Goal: Task Accomplishment & Management: Manage account settings

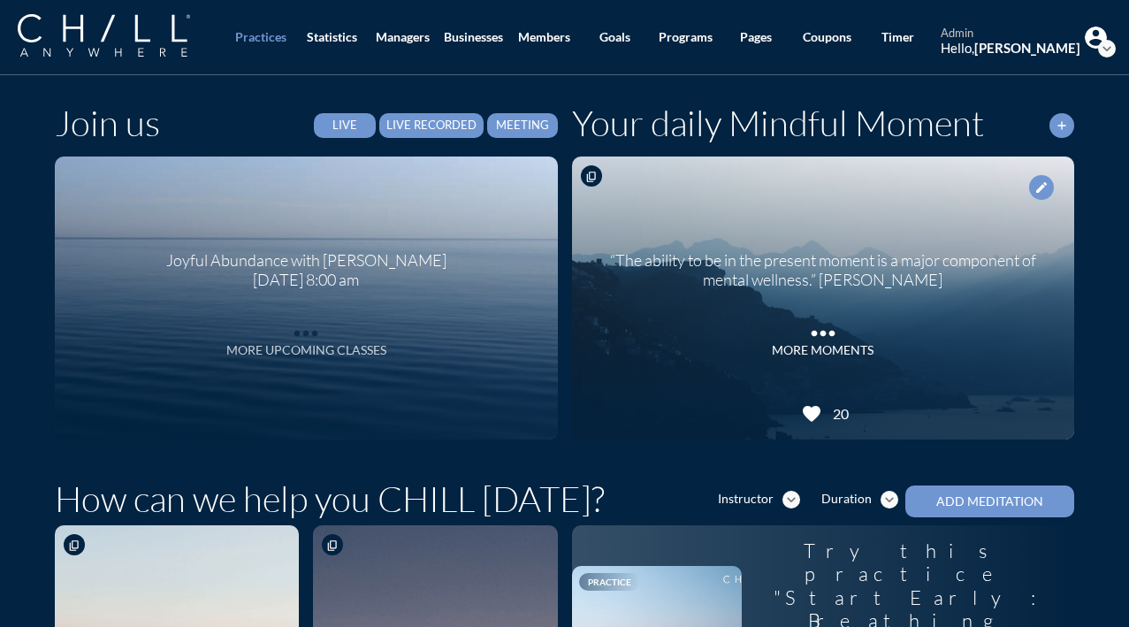
click at [333, 351] on div "More Upcoming Classes" at bounding box center [306, 350] width 160 height 15
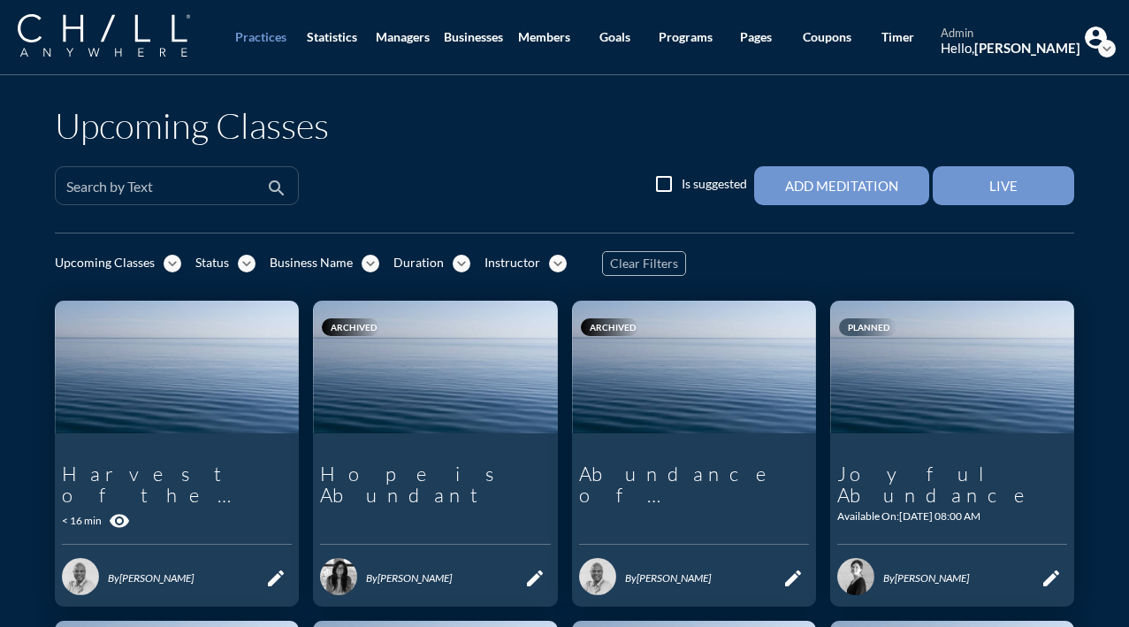
click at [218, 184] on input "Search by Text" at bounding box center [164, 193] width 196 height 22
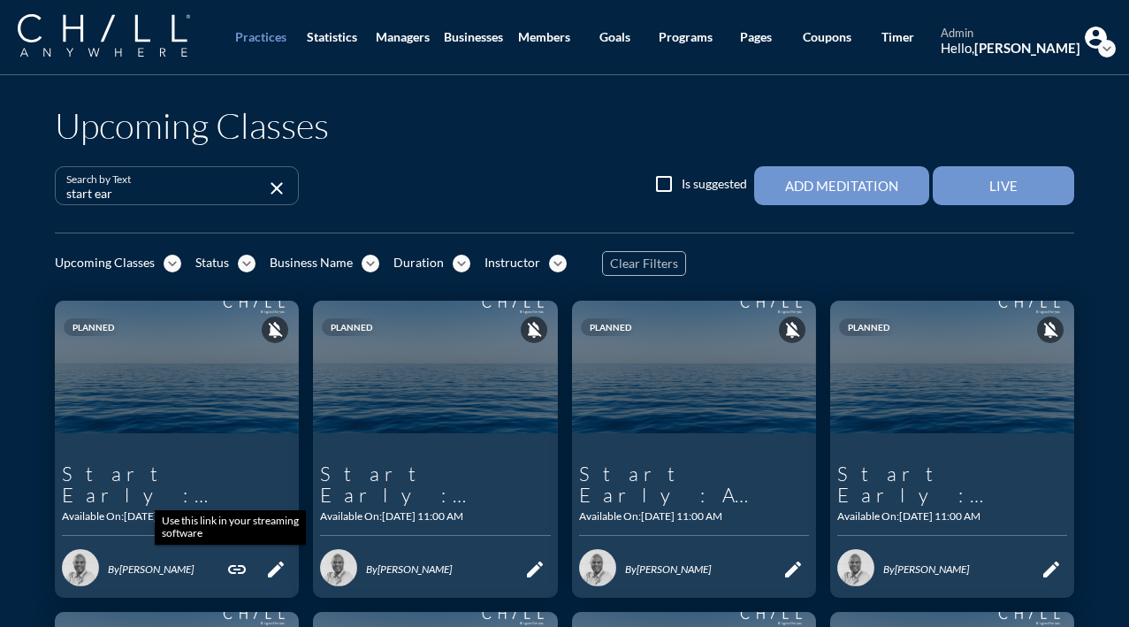
type input "start ear"
click at [230, 568] on icon "link" at bounding box center [236, 569] width 21 height 21
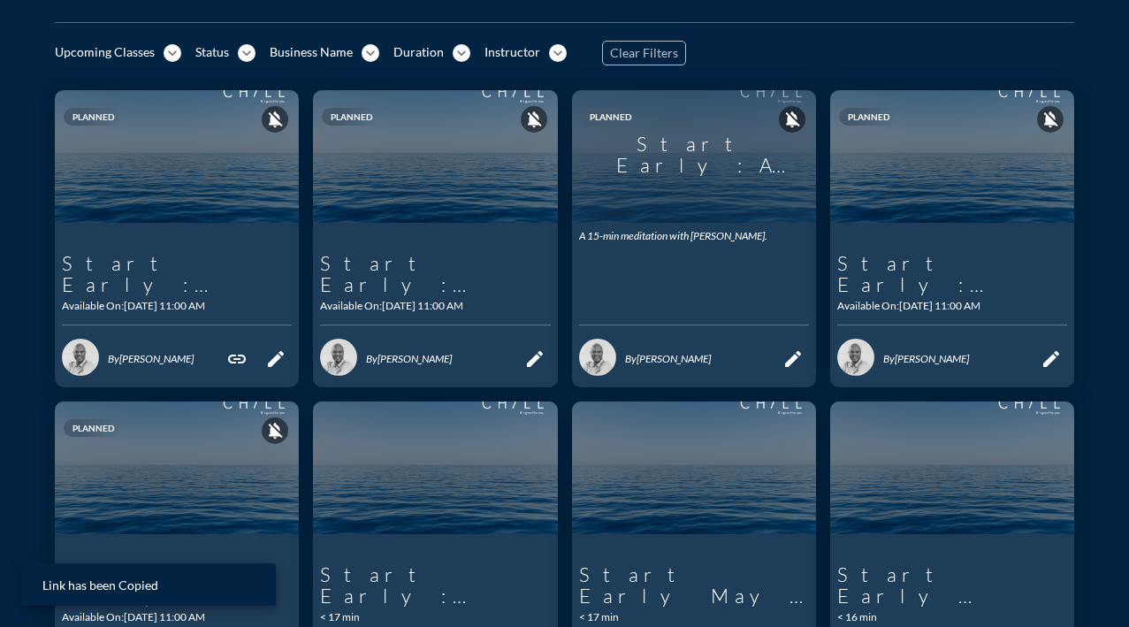
scroll to position [235, 0]
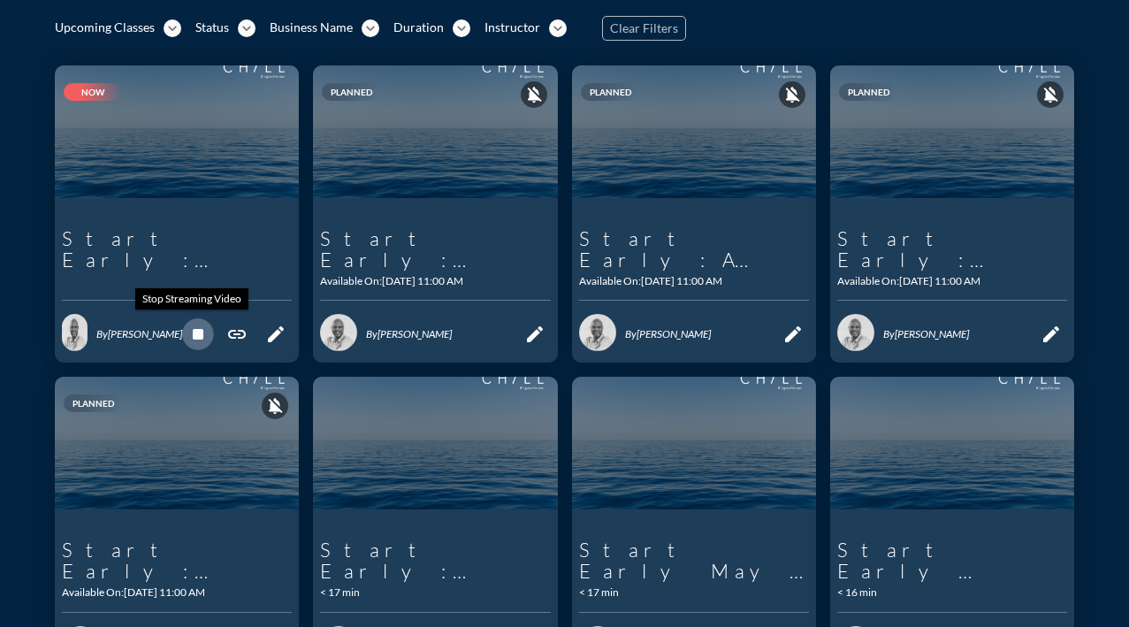
click at [191, 334] on icon "stop" at bounding box center [197, 333] width 21 height 21
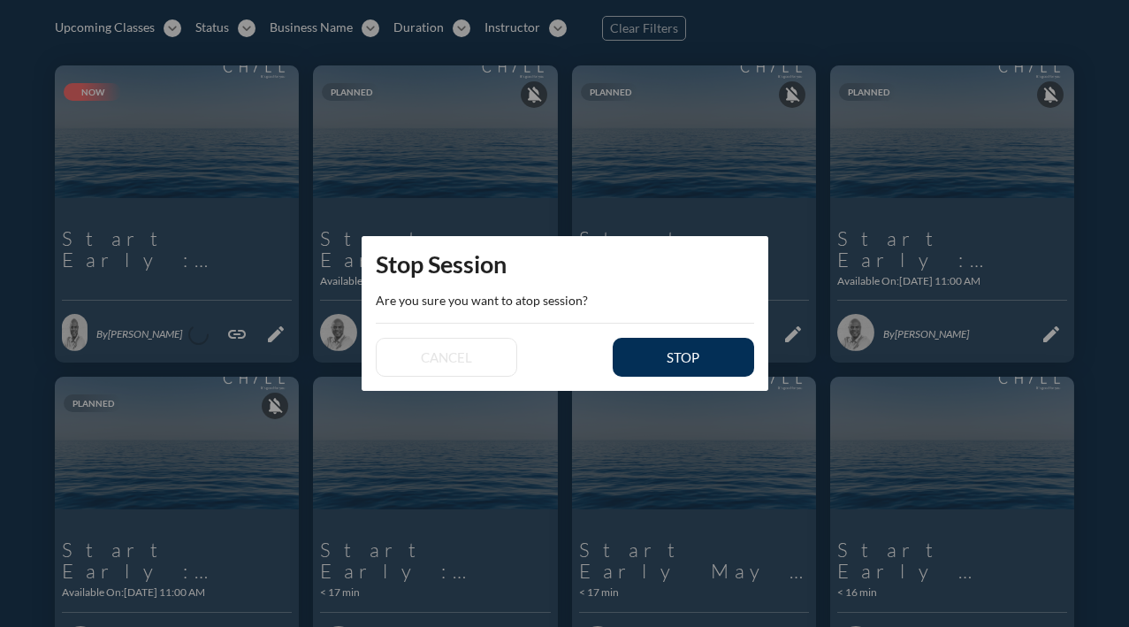
click at [663, 354] on div "stop" at bounding box center [683, 357] width 80 height 16
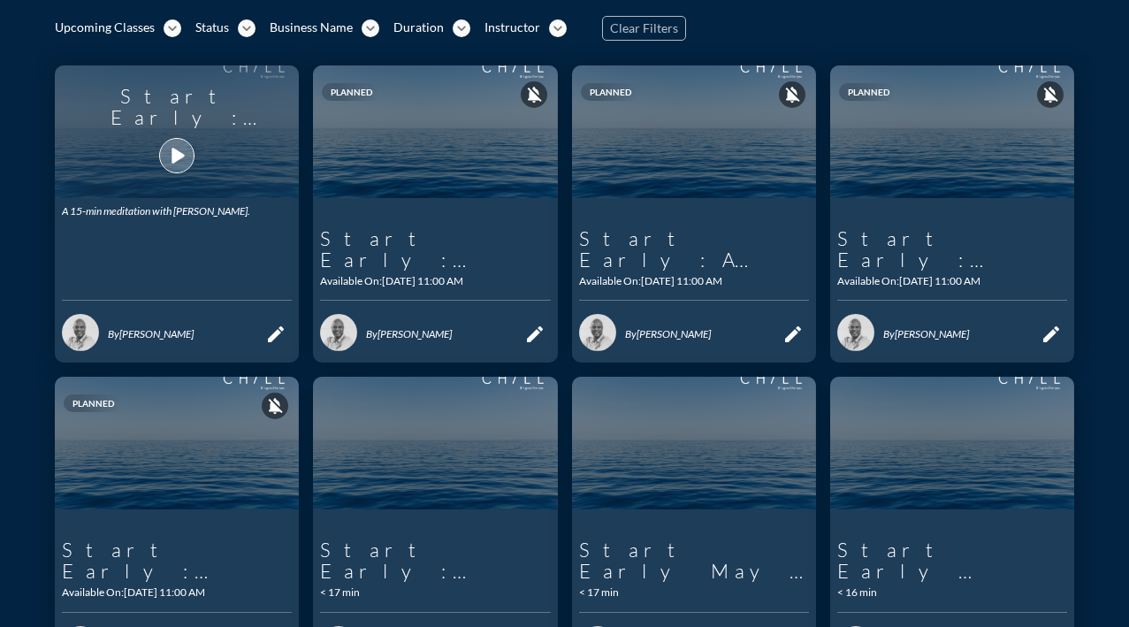
click at [168, 156] on icon "play_arrow" at bounding box center [177, 156] width 30 height 30
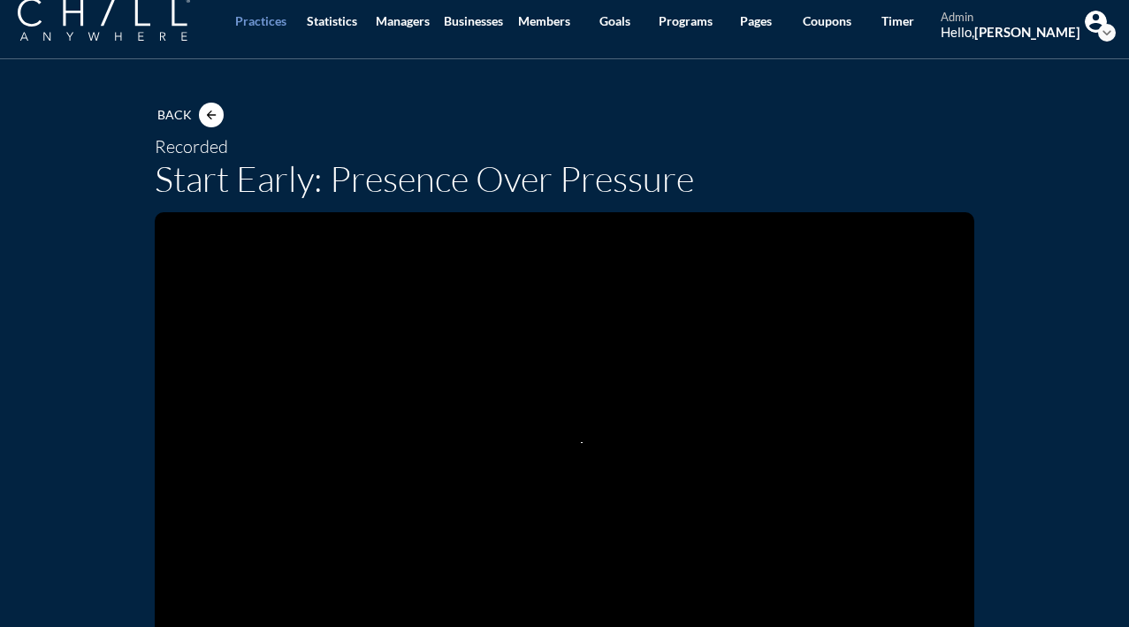
scroll to position [179, 0]
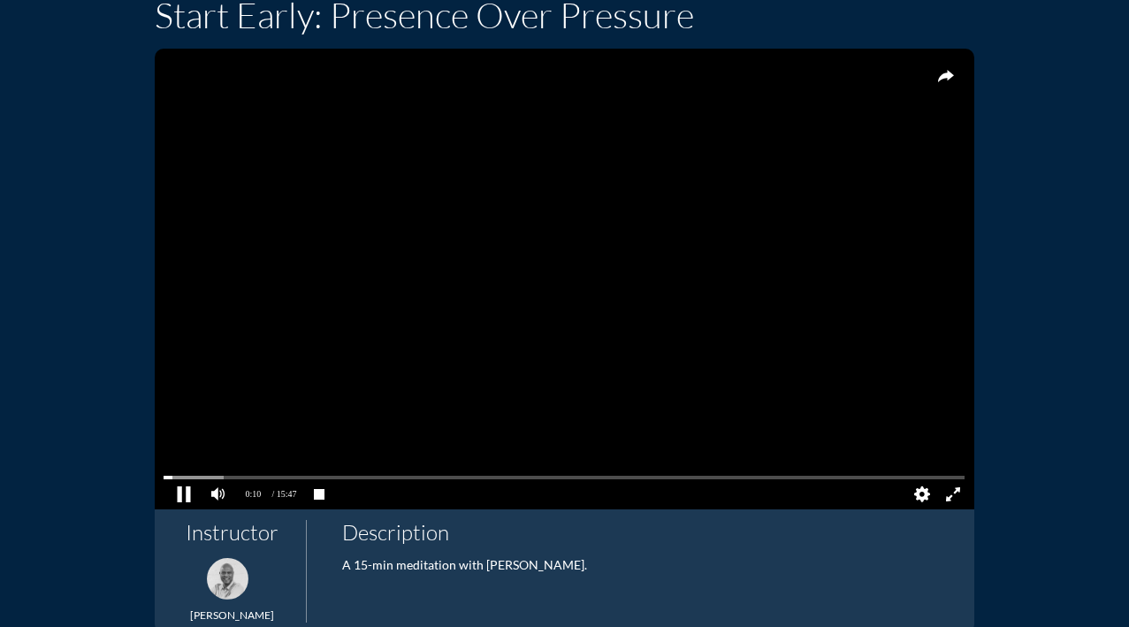
click at [176, 497] on pjsdiv at bounding box center [184, 493] width 31 height 31
click at [178, 494] on pjsdiv at bounding box center [184, 493] width 31 height 31
click at [163, 476] on pjsdiv at bounding box center [563, 477] width 801 height 12
click at [173, 495] on pjsdiv at bounding box center [184, 493] width 31 height 31
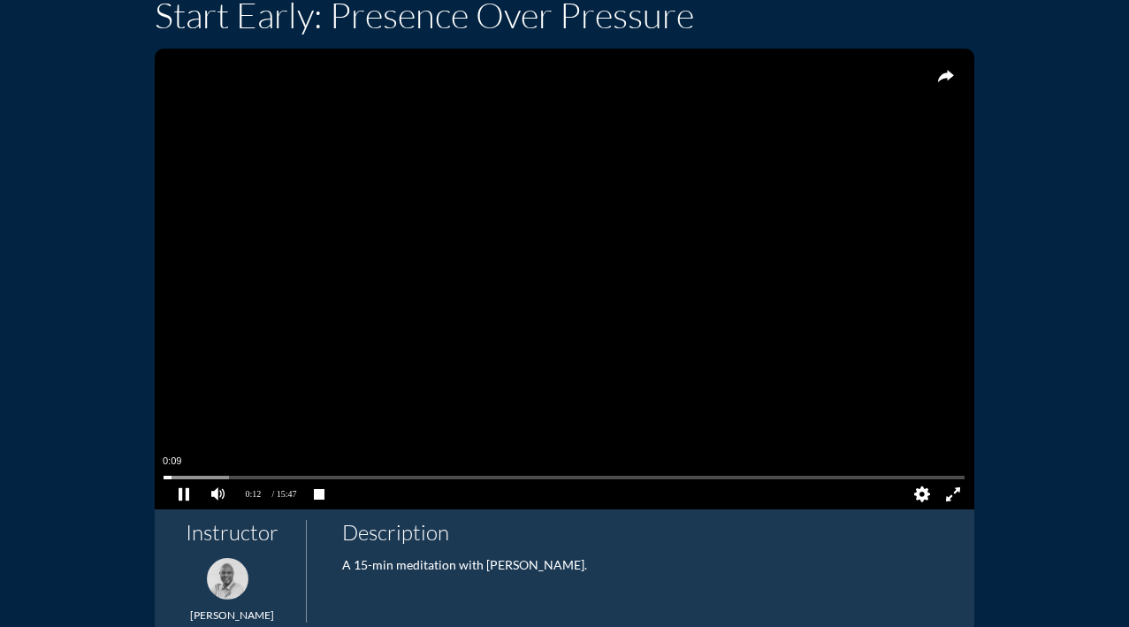
click at [165, 476] on pjsdiv at bounding box center [563, 477] width 801 height 12
click at [176, 491] on pjsdiv at bounding box center [184, 493] width 31 height 31
click at [940, 478] on pjsdiv at bounding box center [563, 477] width 801 height 12
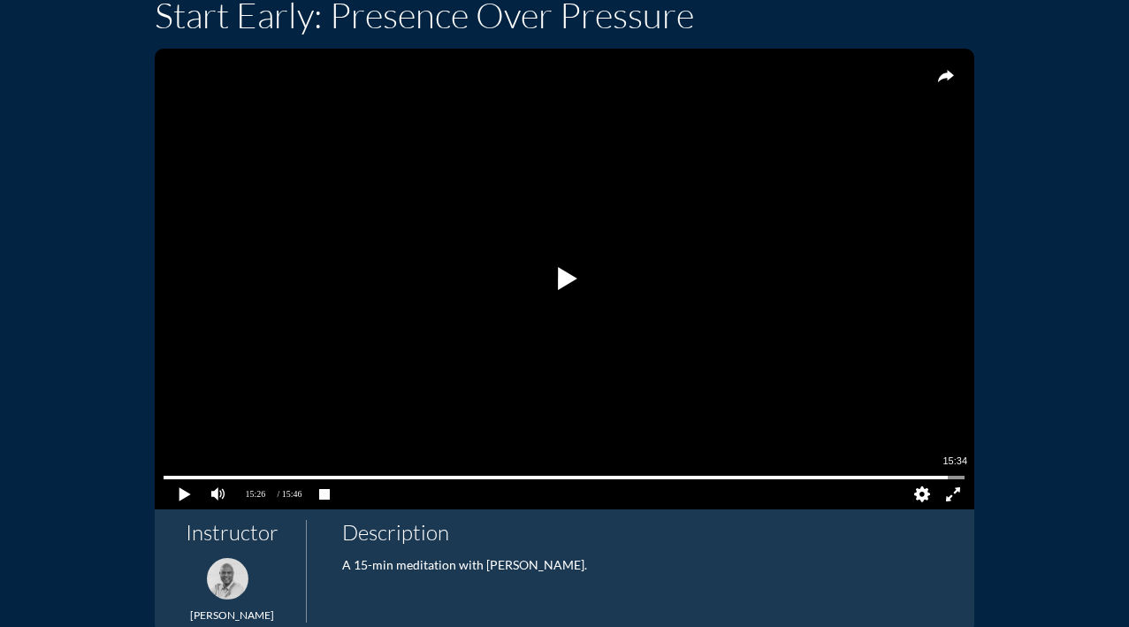
click at [948, 477] on pjsdiv at bounding box center [563, 477] width 801 height 12
click at [172, 490] on pjsdiv at bounding box center [184, 493] width 31 height 31
click at [176, 491] on pjsdiv at bounding box center [184, 493] width 31 height 31
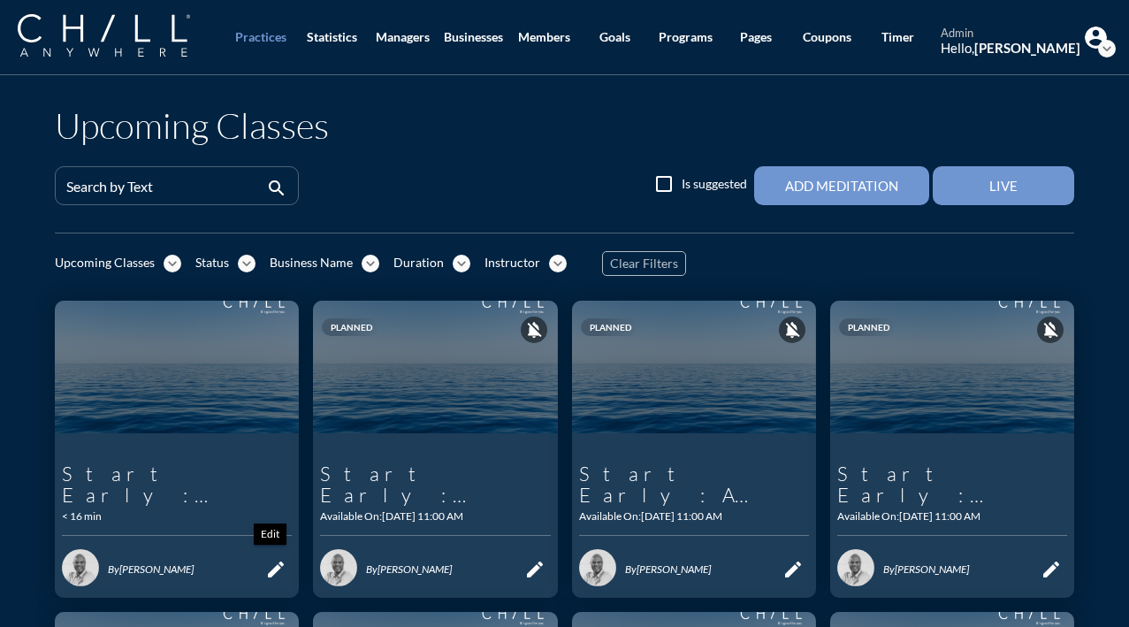
click at [265, 573] on icon "edit" at bounding box center [275, 569] width 21 height 21
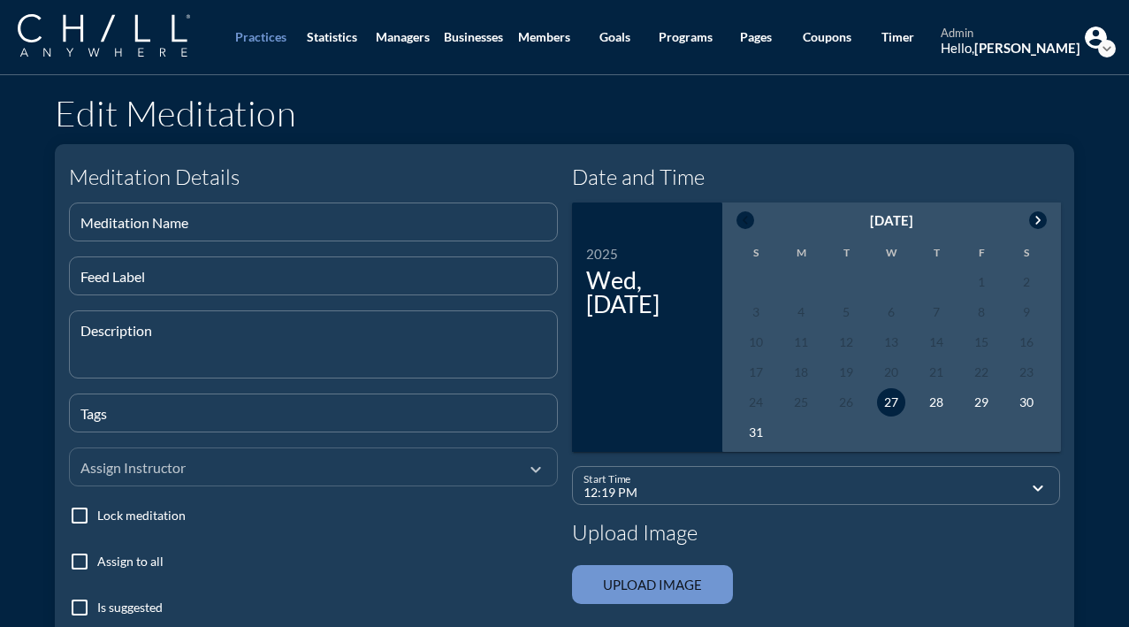
type input "Start Early: Presence Over Pressure"
type textarea "A 15-min meditation with [PERSON_NAME]."
type input "11:00 AM"
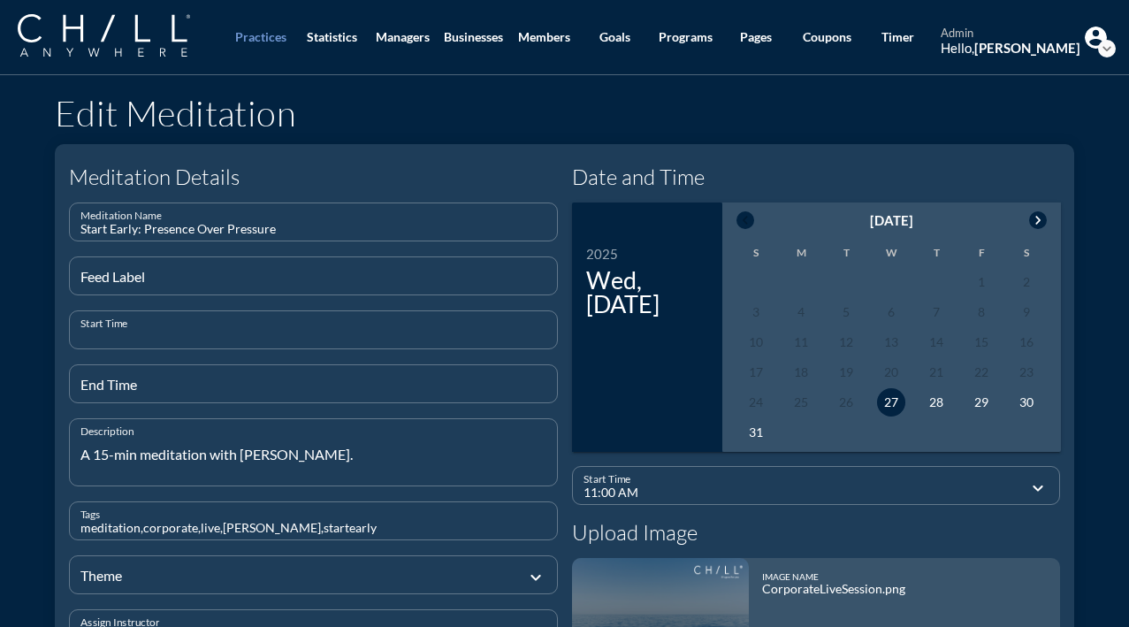
click at [181, 335] on input "Start Time" at bounding box center [313, 337] width 466 height 22
type input "8"
click at [193, 380] on input "End Time" at bounding box center [313, 391] width 466 height 22
type input "940"
click at [195, 584] on div at bounding box center [300, 573] width 441 height 59
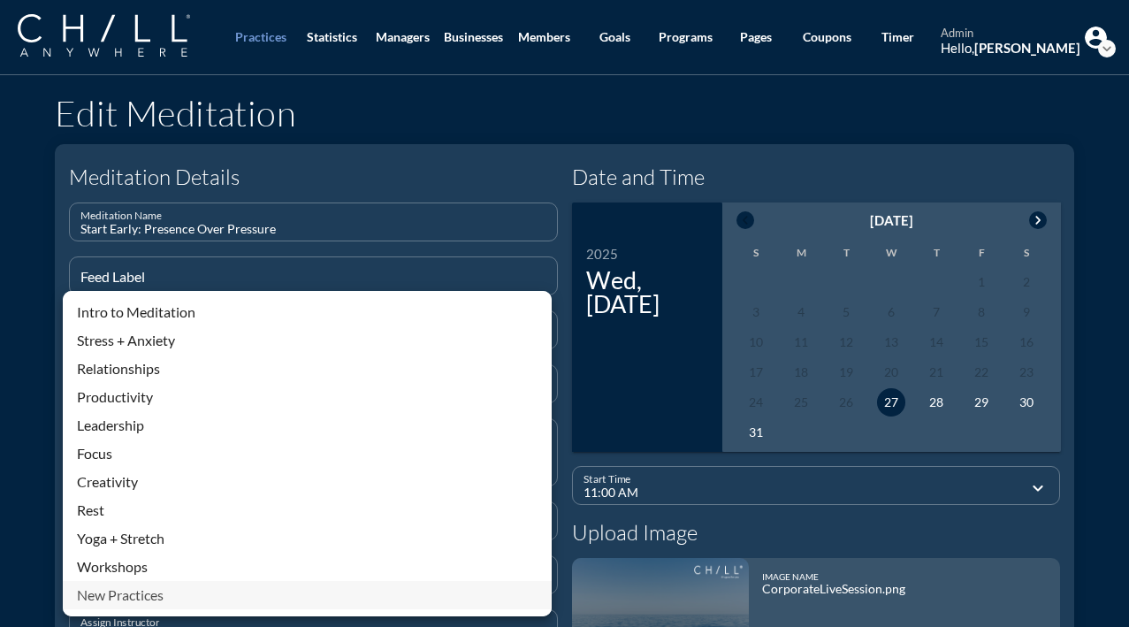
click at [172, 600] on div "New Practices" at bounding box center [307, 594] width 460 height 21
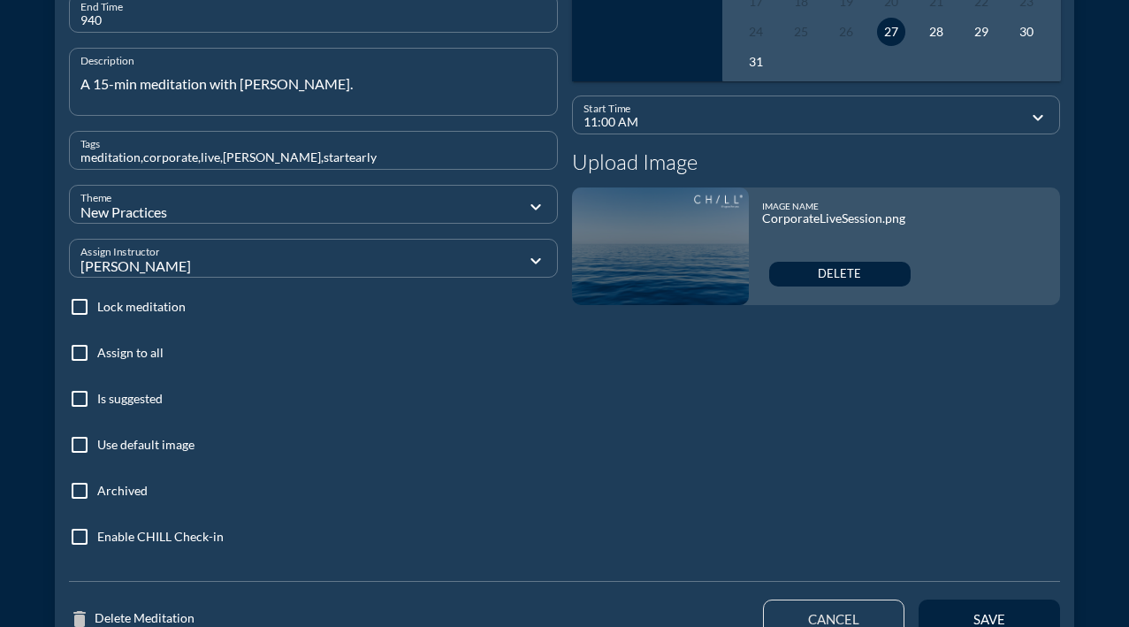
scroll to position [503, 0]
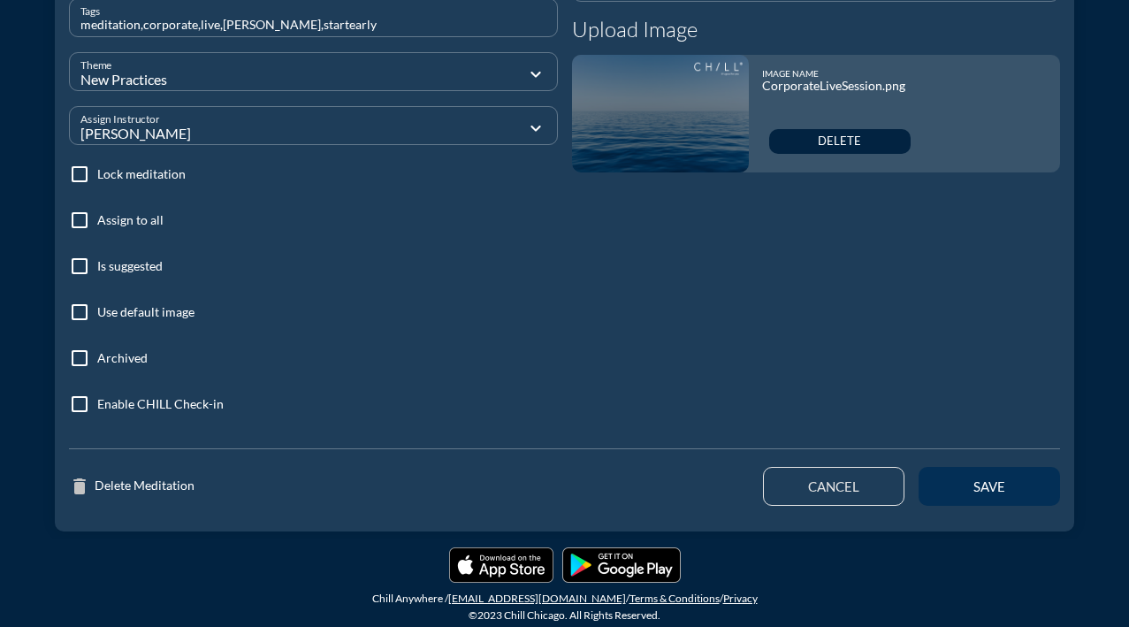
click at [949, 493] on button "save" at bounding box center [988, 486] width 141 height 39
type input "12:19 PM"
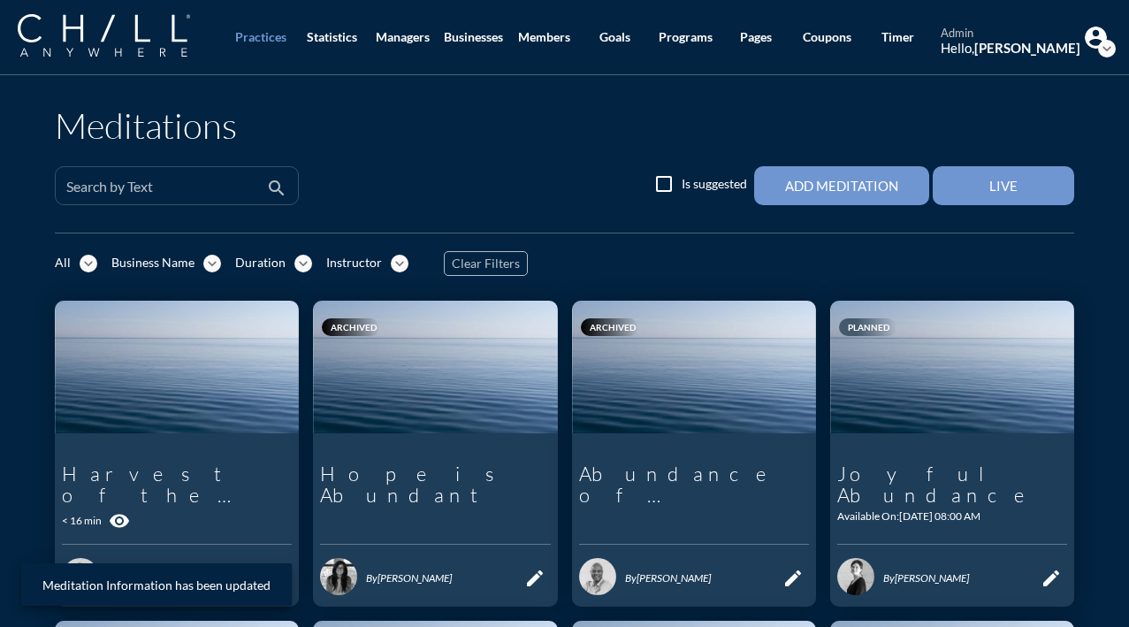
click at [239, 172] on div "Search by Text" at bounding box center [164, 185] width 196 height 37
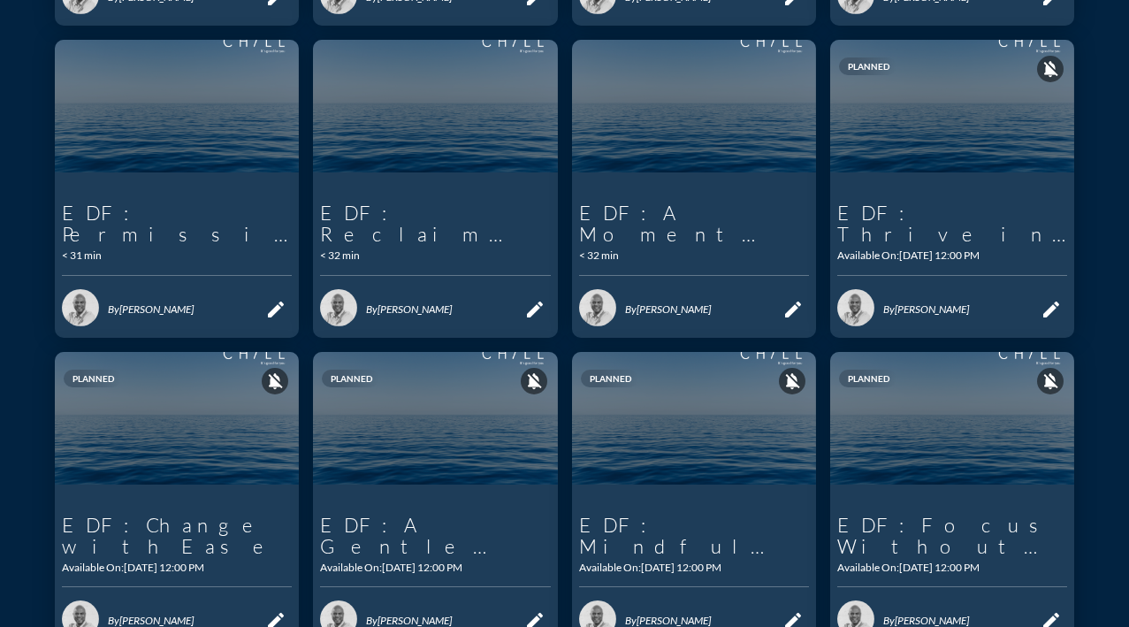
scroll to position [581, 0]
type input "edf"
click at [1005, 301] on icon "link" at bounding box center [1011, 309] width 21 height 21
